Goal: Browse casually: Explore the website without a specific task or goal

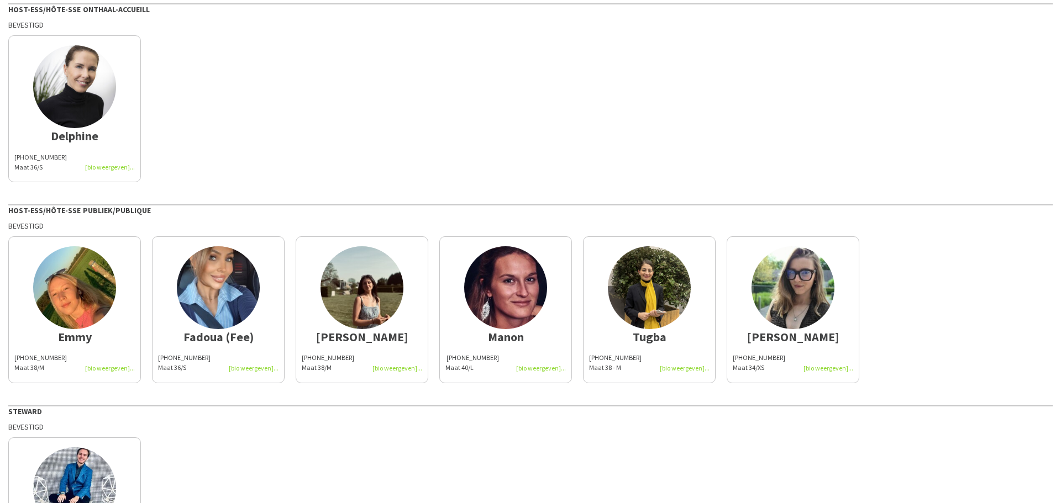
scroll to position [262, 0]
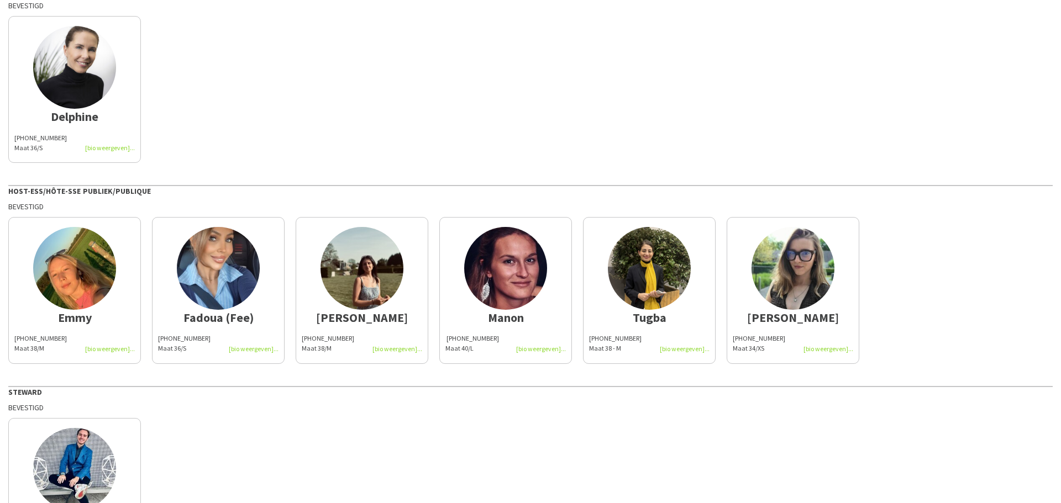
click at [213, 283] on img at bounding box center [218, 268] width 83 height 83
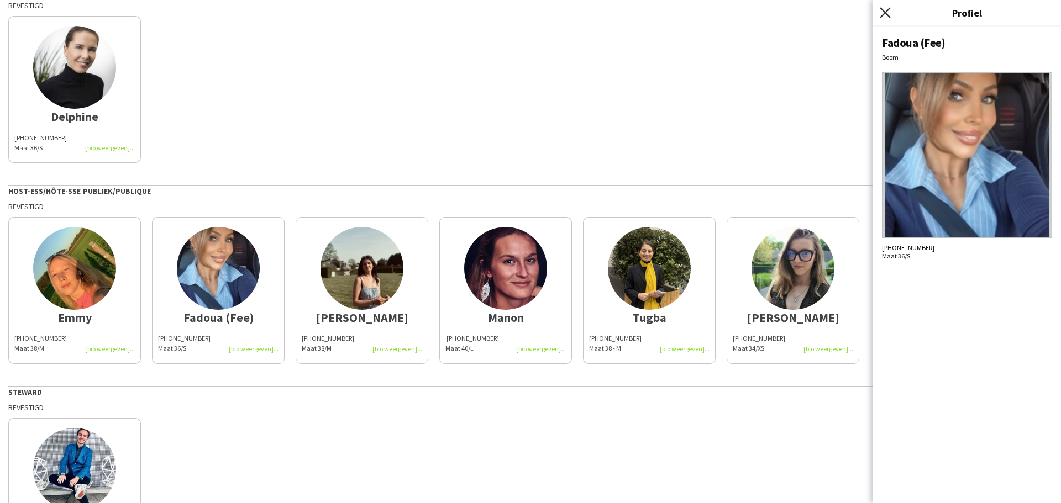
click at [888, 16] on icon at bounding box center [885, 12] width 10 height 10
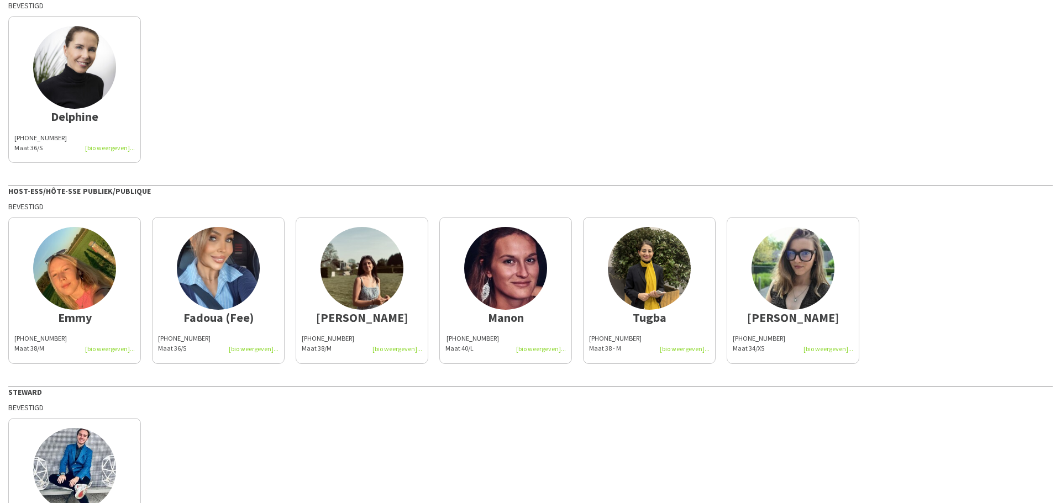
click at [496, 277] on img at bounding box center [505, 268] width 83 height 83
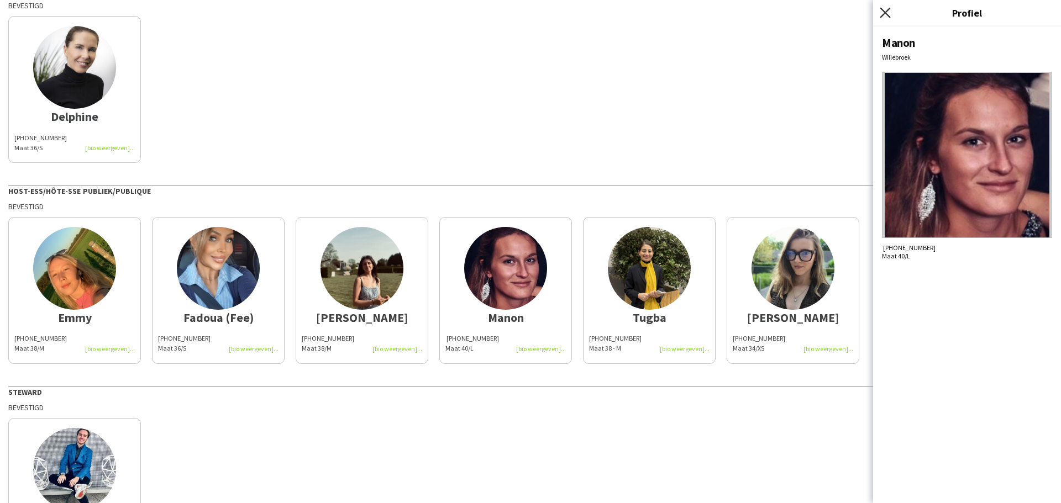
click at [887, 13] on icon "Sluit pop-in" at bounding box center [885, 12] width 10 height 10
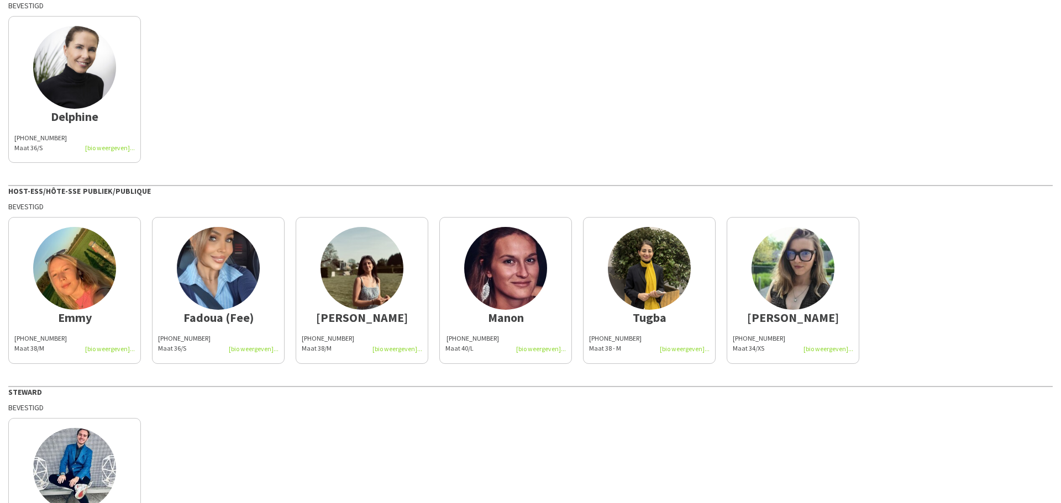
click at [97, 297] on img at bounding box center [74, 268] width 83 height 83
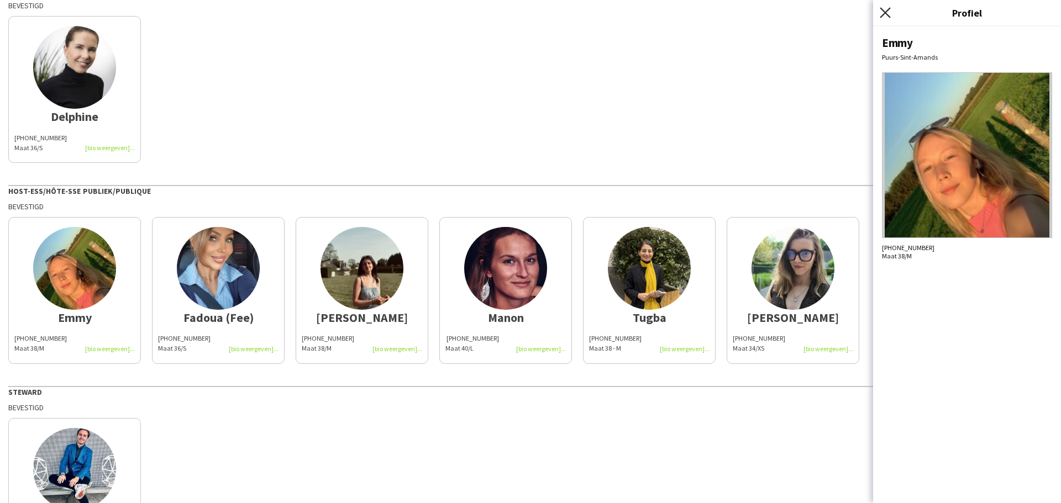
click at [886, 9] on icon "Sluit pop-in" at bounding box center [885, 12] width 10 height 10
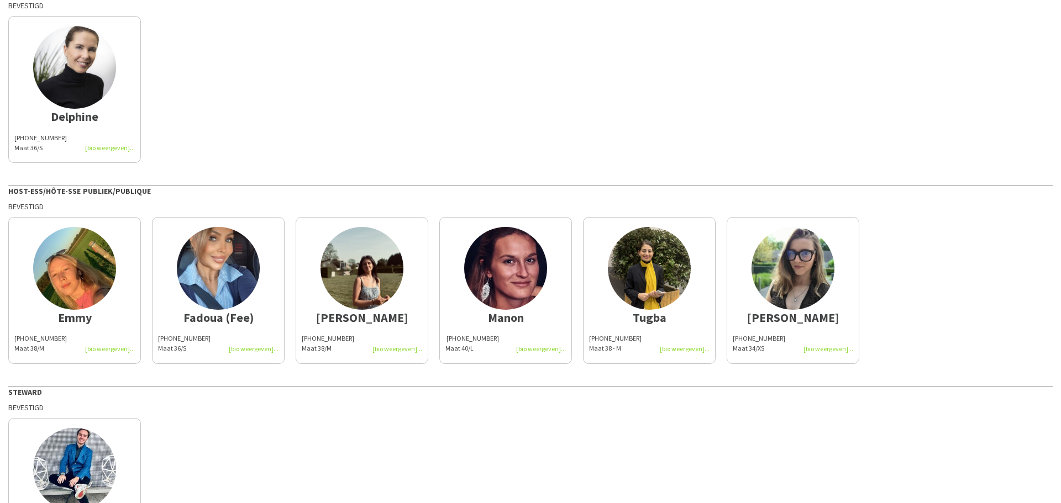
click at [225, 285] on img at bounding box center [218, 268] width 83 height 83
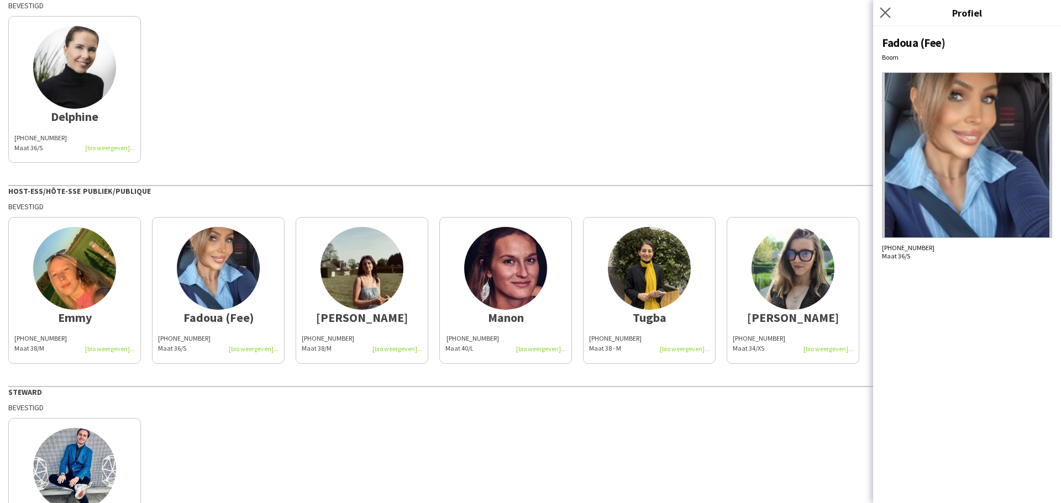
click at [887, 7] on icon "Sluit pop-in" at bounding box center [885, 12] width 10 height 10
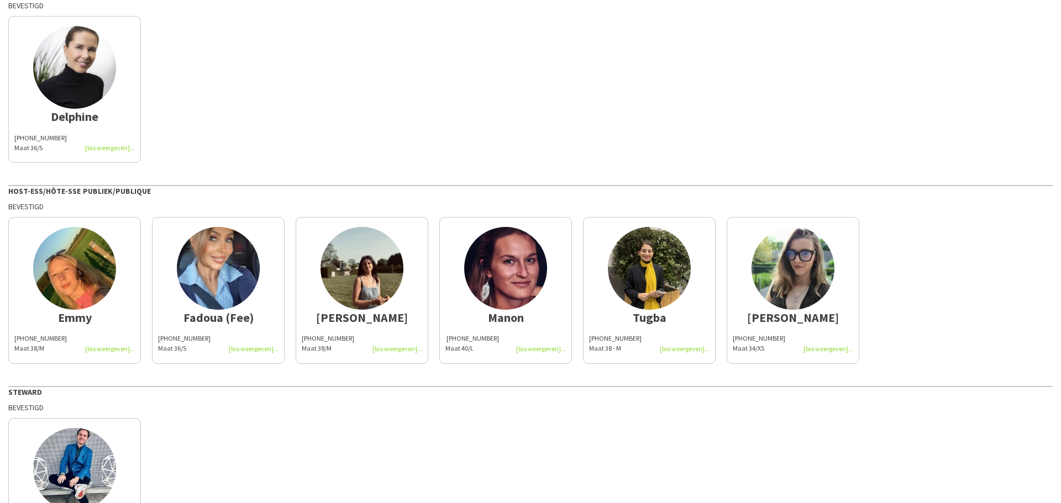
click at [374, 285] on img at bounding box center [362, 268] width 83 height 83
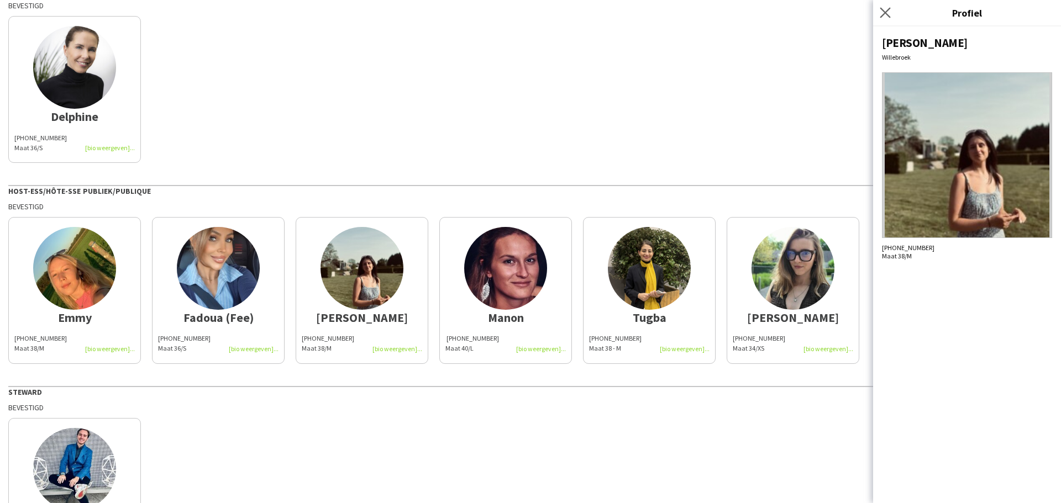
click at [888, 18] on app-icon "Sluit pop-in" at bounding box center [886, 13] width 16 height 16
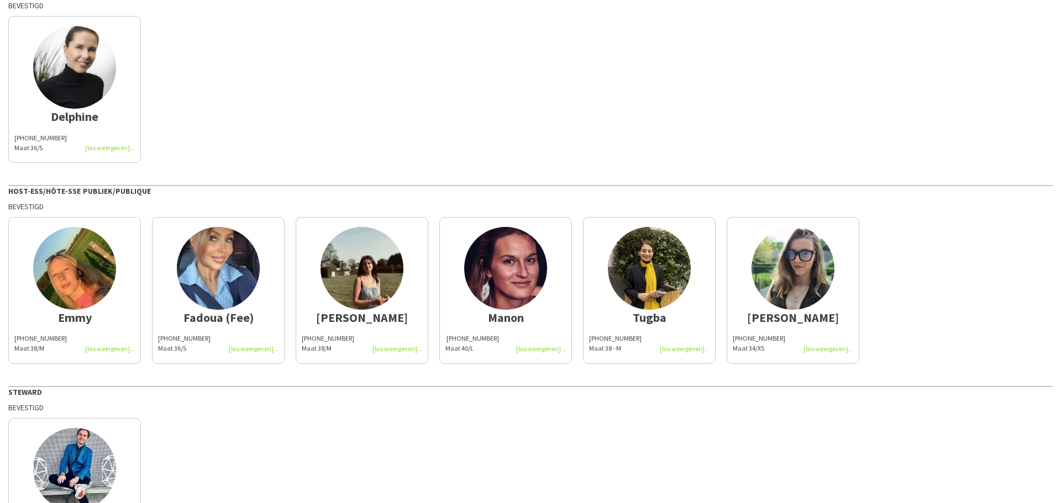
click at [466, 260] on img at bounding box center [505, 268] width 83 height 83
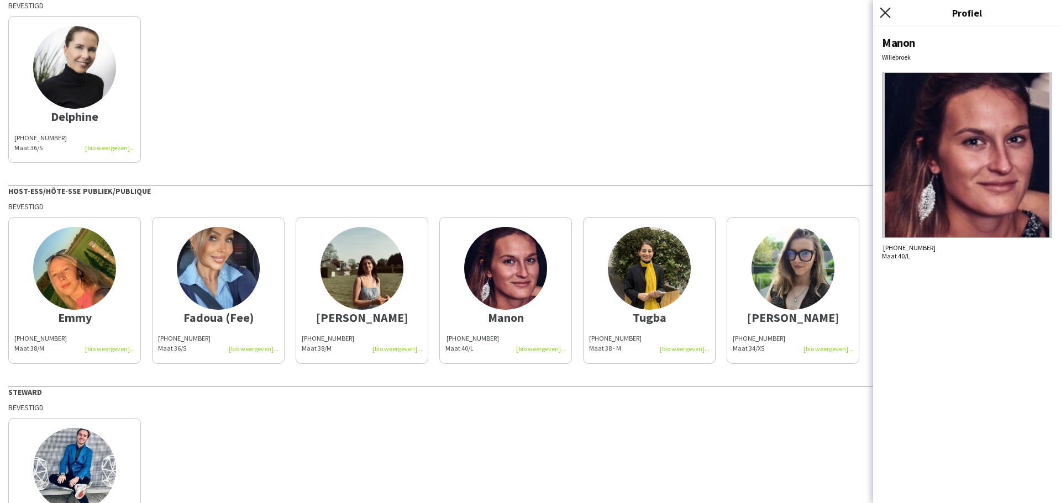
click at [886, 13] on icon at bounding box center [885, 12] width 10 height 10
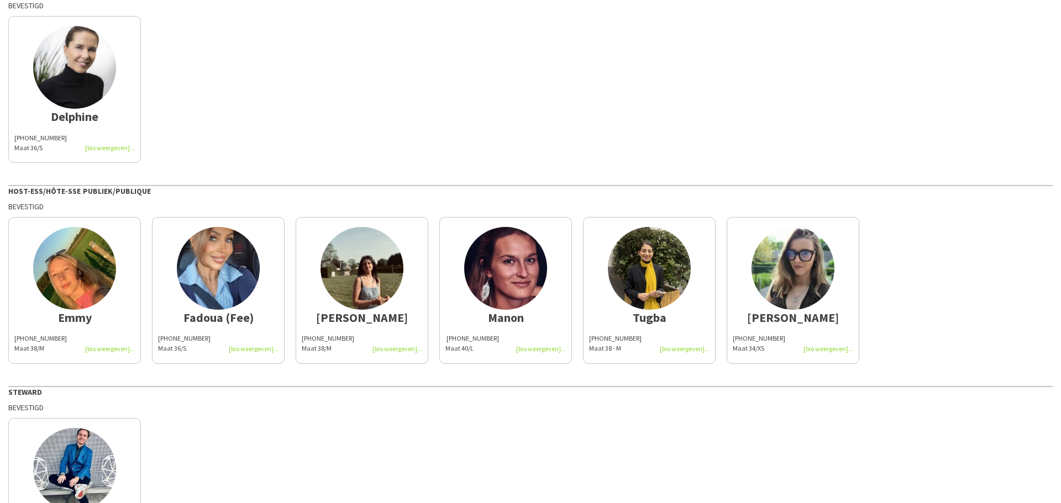
click at [666, 272] on img at bounding box center [649, 268] width 83 height 83
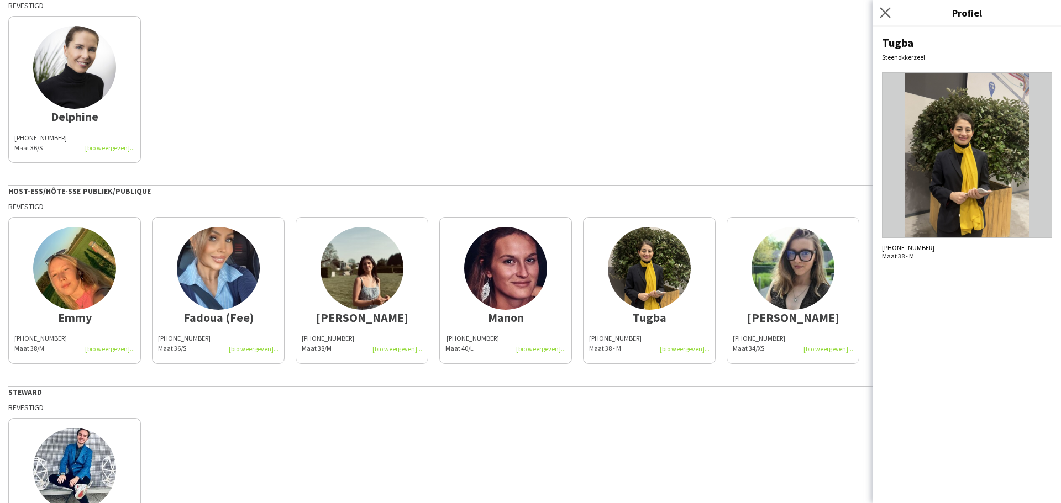
click at [891, 14] on app-icon "Sluit pop-in" at bounding box center [886, 13] width 16 height 16
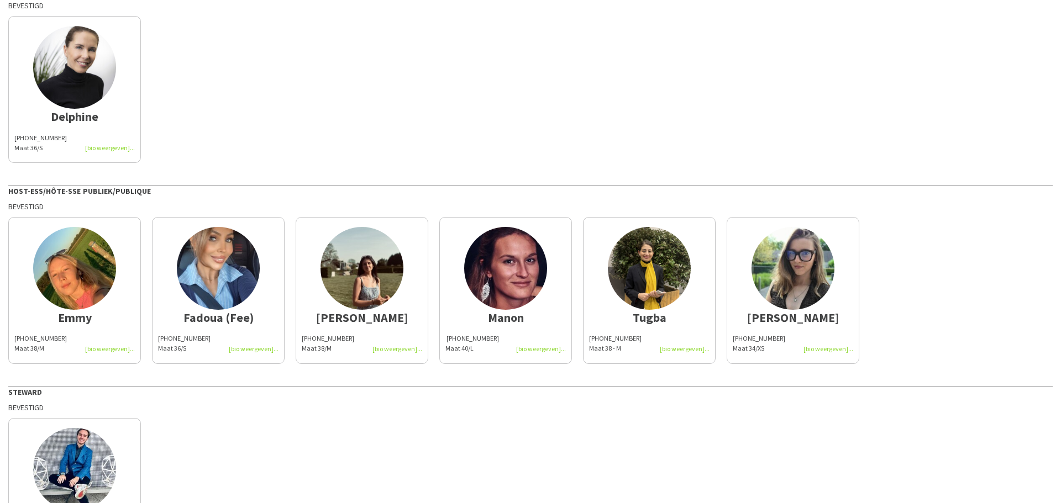
click at [768, 270] on img at bounding box center [793, 268] width 83 height 83
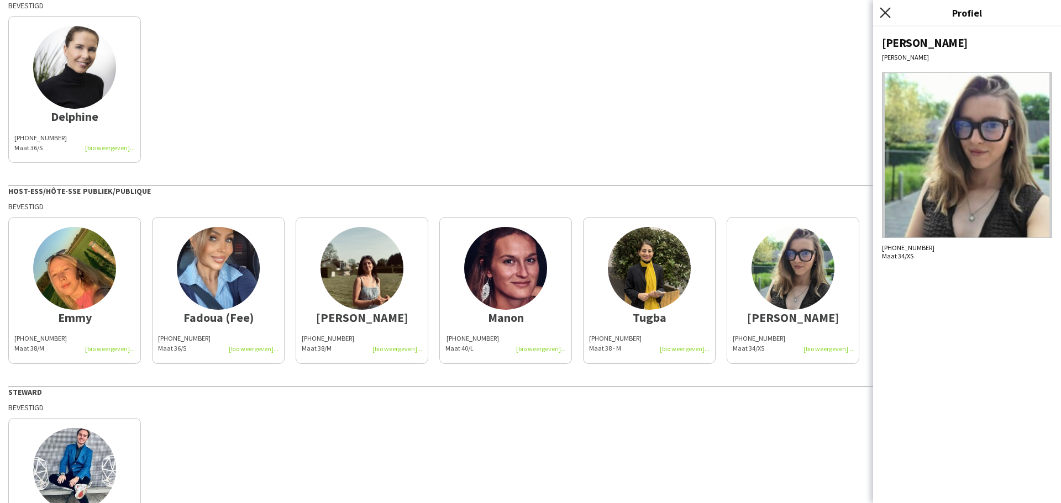
click at [887, 13] on icon "Sluit pop-in" at bounding box center [885, 12] width 10 height 10
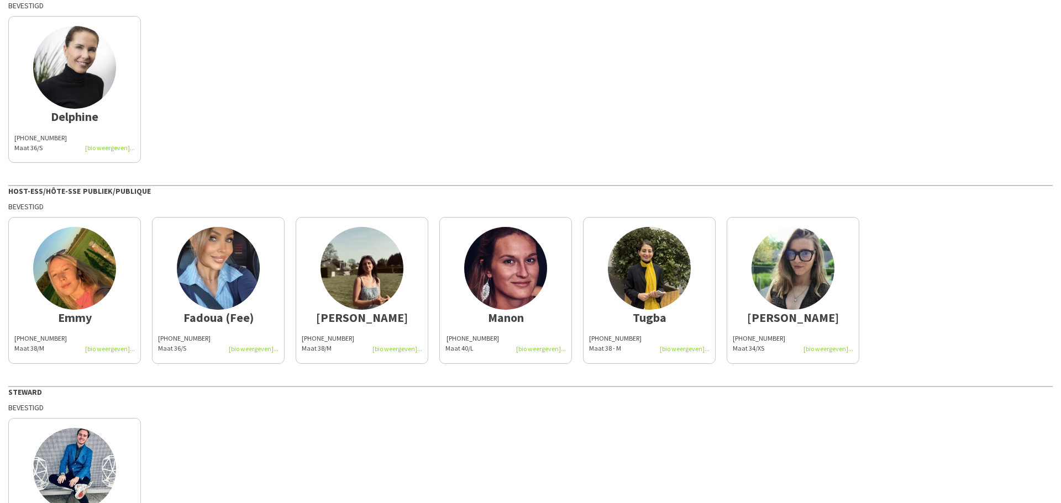
click at [72, 461] on img at bounding box center [74, 469] width 83 height 83
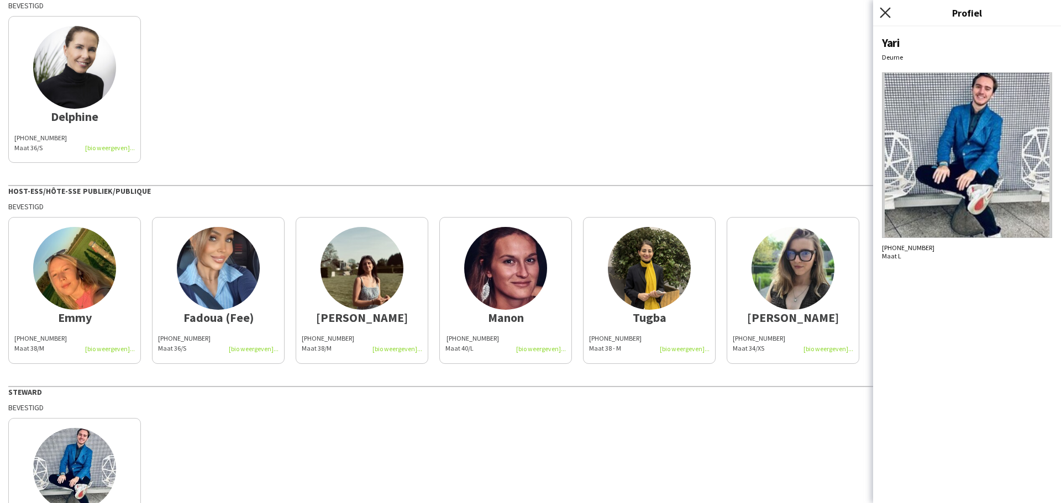
click at [885, 15] on icon "Sluit pop-in" at bounding box center [885, 12] width 10 height 10
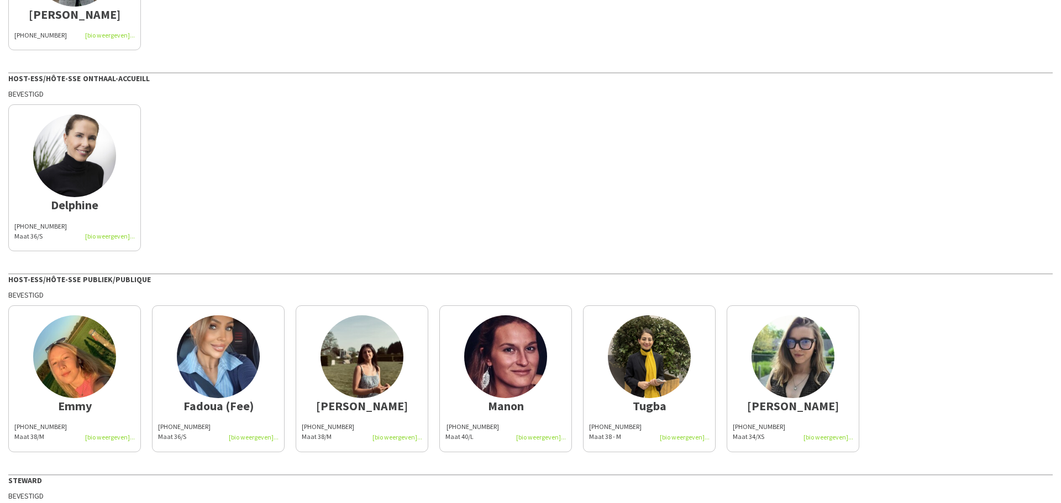
scroll to position [207, 0]
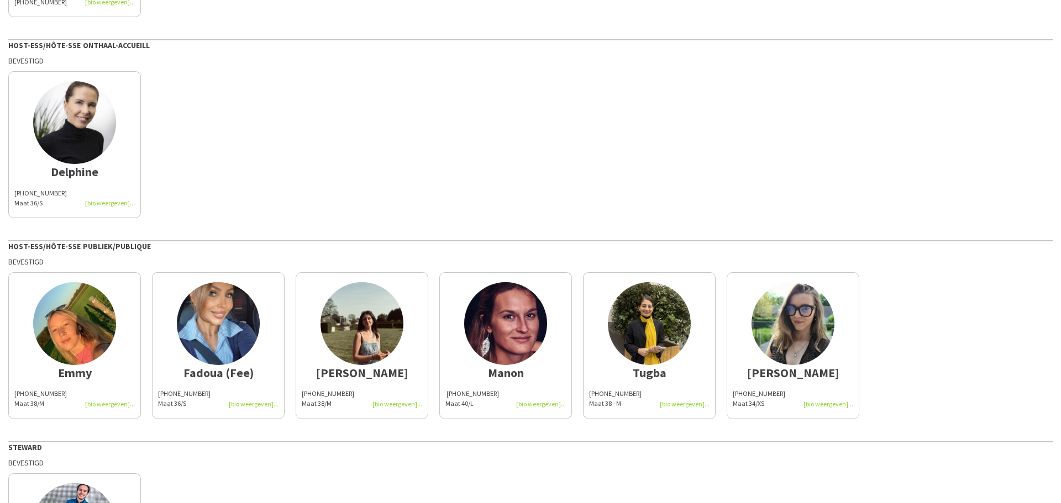
click at [81, 103] on img at bounding box center [74, 122] width 83 height 83
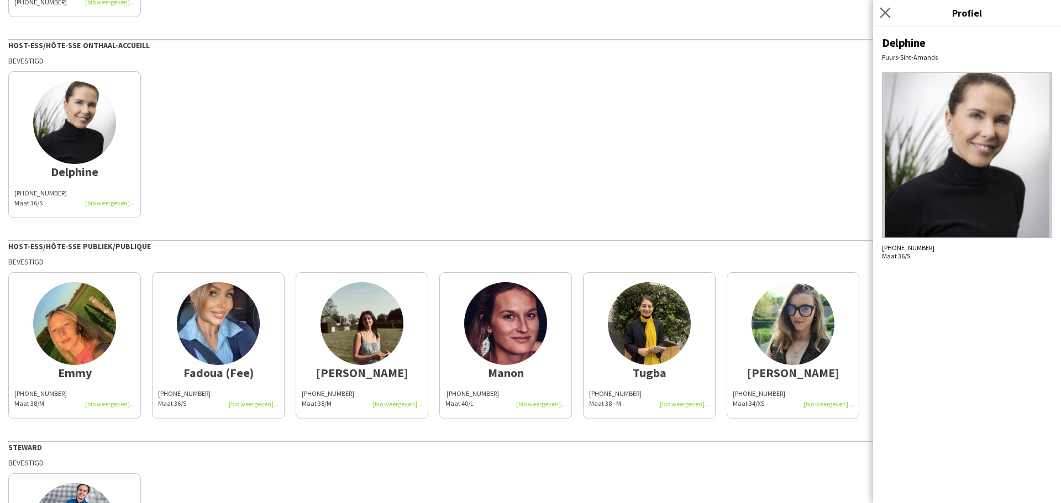
click at [891, 14] on app-icon "Sluit pop-in" at bounding box center [886, 13] width 16 height 16
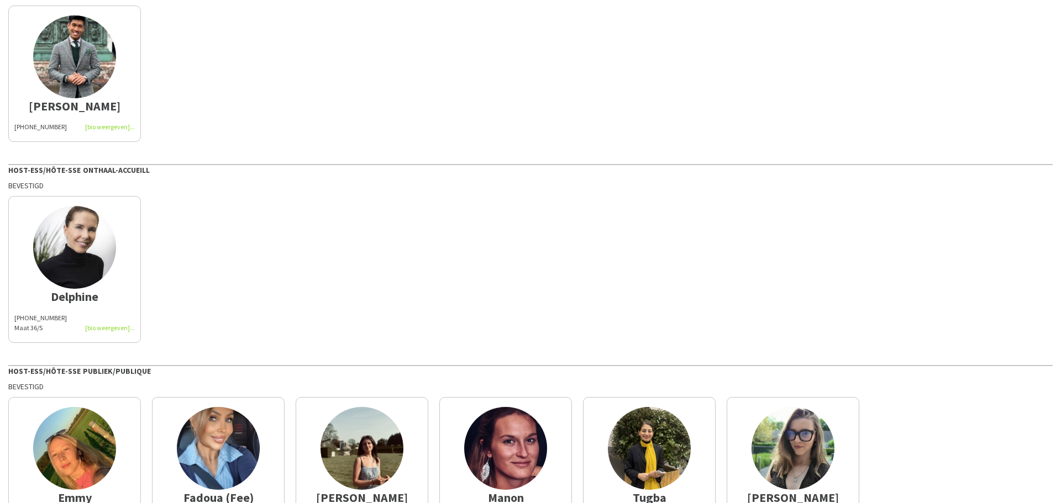
scroll to position [0, 0]
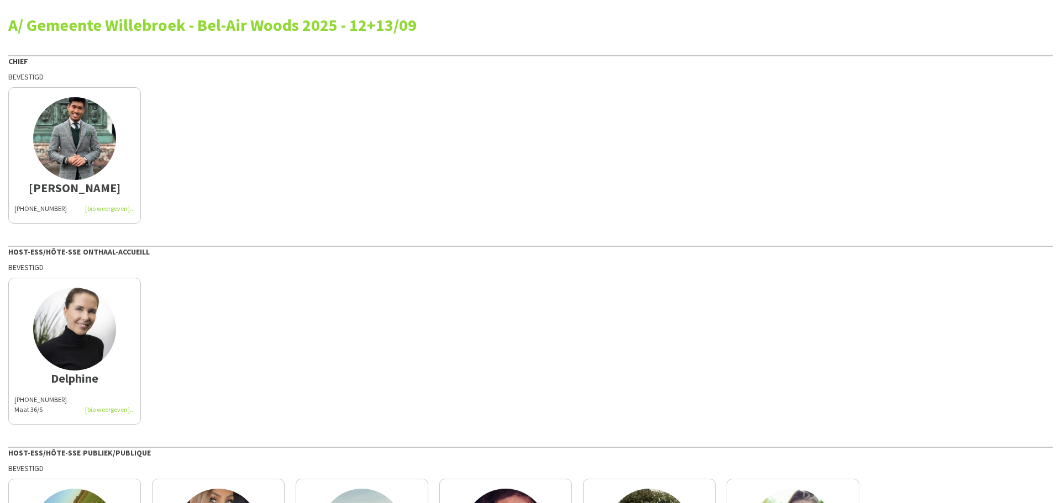
click at [46, 136] on img at bounding box center [74, 138] width 83 height 83
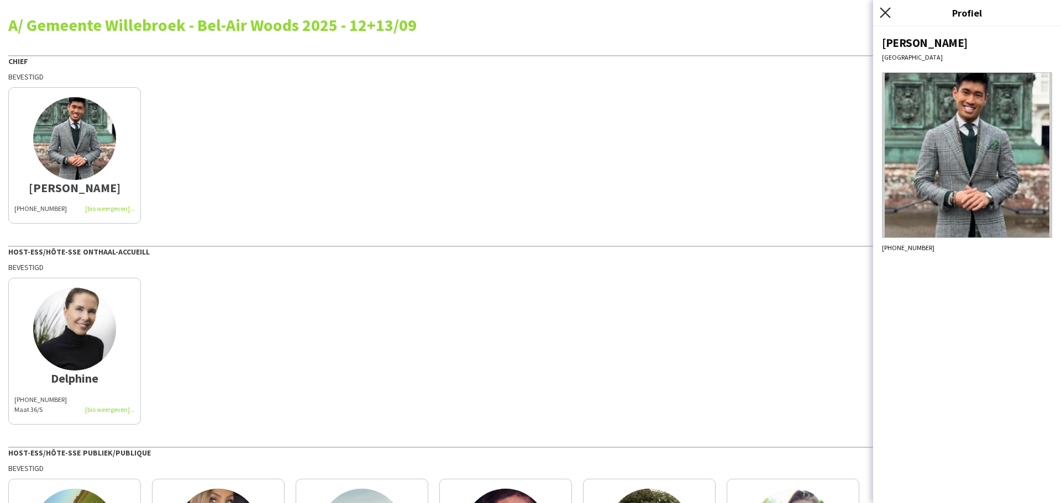
click at [889, 13] on icon "Sluit pop-in" at bounding box center [885, 12] width 10 height 10
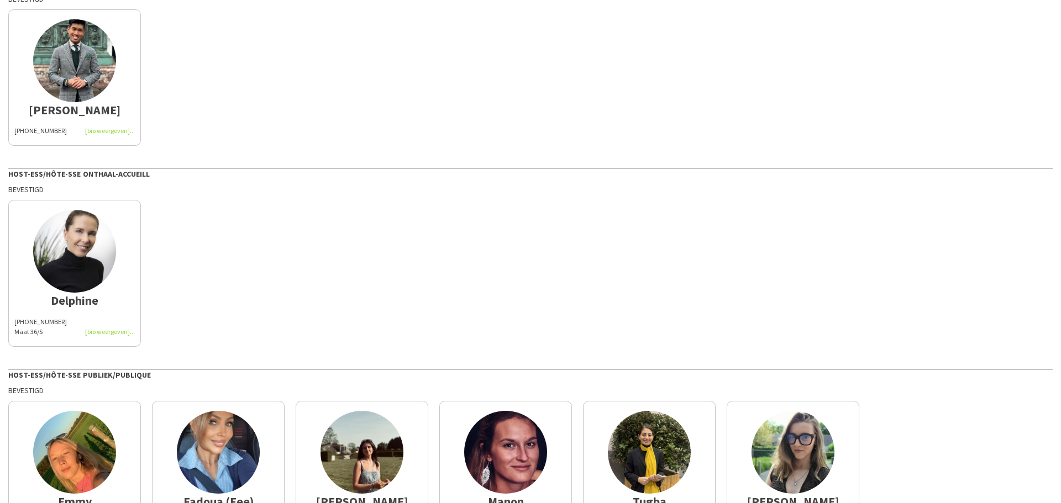
scroll to position [111, 0]
